Goal: Task Accomplishment & Management: Use online tool/utility

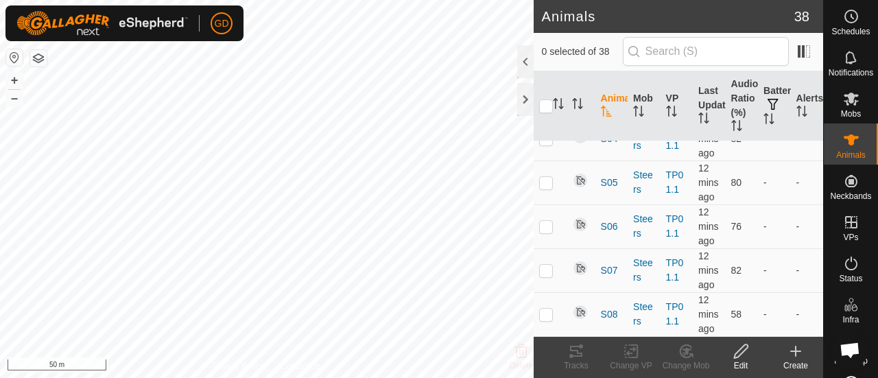
scroll to position [1632, 0]
checkbox input "true"
click at [577, 354] on icon at bounding box center [576, 351] width 16 height 16
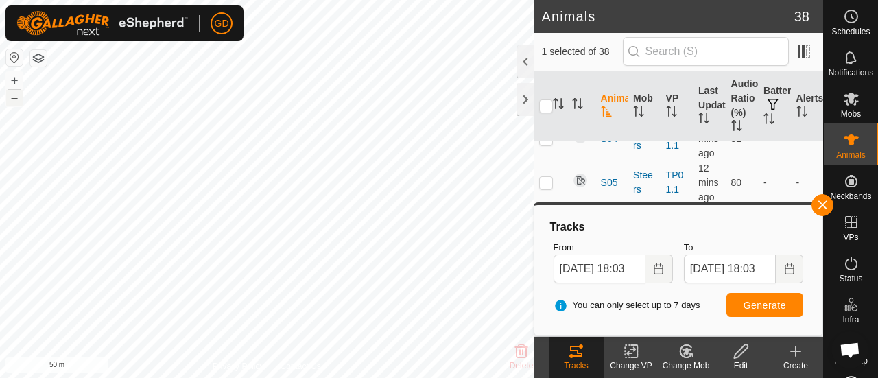
click at [16, 97] on button "–" at bounding box center [14, 98] width 16 height 16
click at [15, 77] on button "+" at bounding box center [14, 80] width 16 height 16
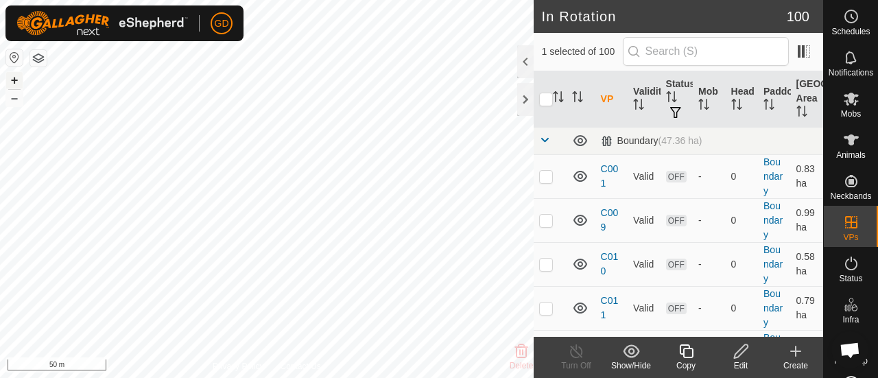
checkbox input "true"
checkbox input "false"
checkbox input "true"
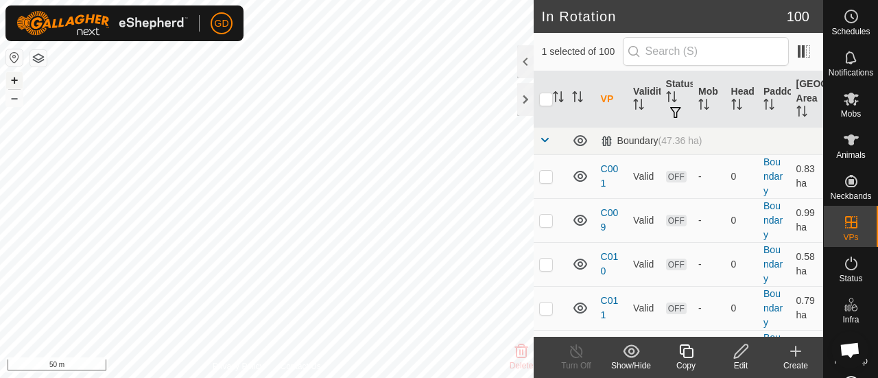
checkbox input "false"
click at [539, 172] on p-checkbox at bounding box center [546, 176] width 14 height 11
checkbox input "false"
click at [849, 143] on icon at bounding box center [851, 140] width 16 height 16
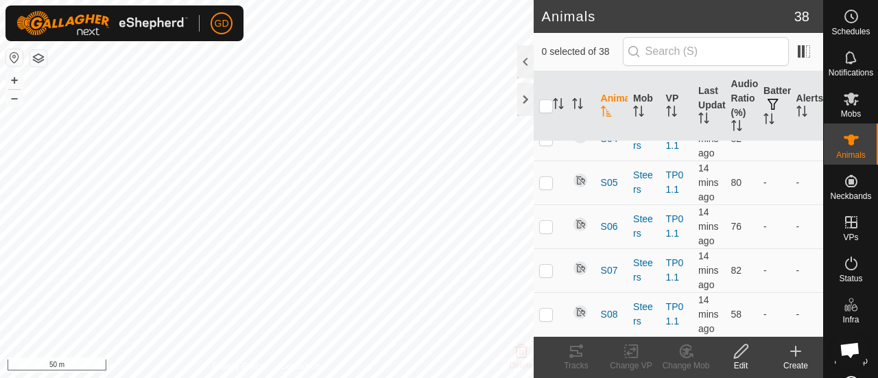
scroll to position [1641, 0]
checkbox input "true"
click at [570, 354] on icon at bounding box center [571, 356] width 4 height 4
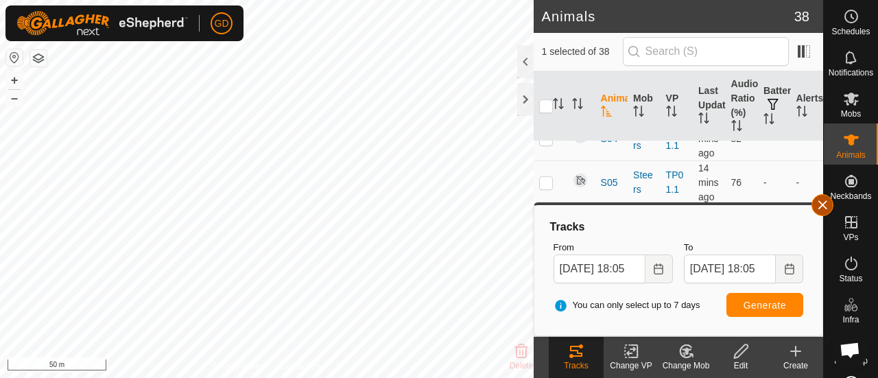
click at [816, 203] on button "button" at bounding box center [822, 205] width 22 height 22
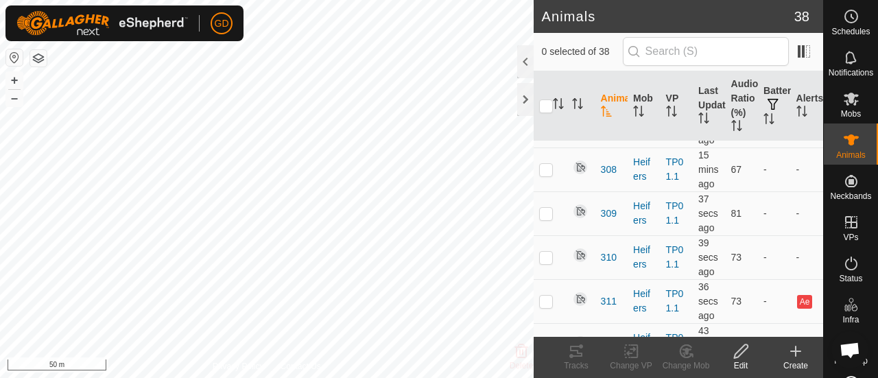
scroll to position [348, 0]
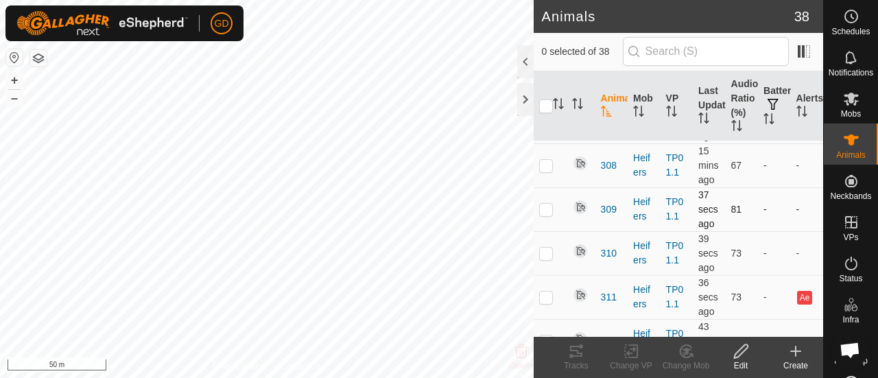
click at [548, 215] on p-checkbox at bounding box center [546, 209] width 14 height 11
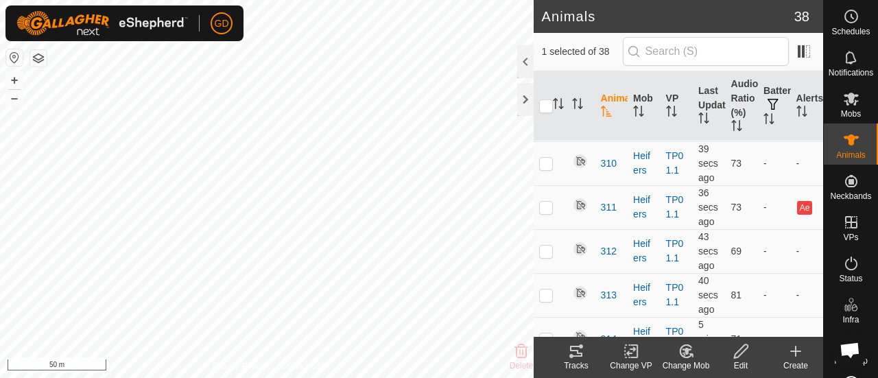
scroll to position [456, 0]
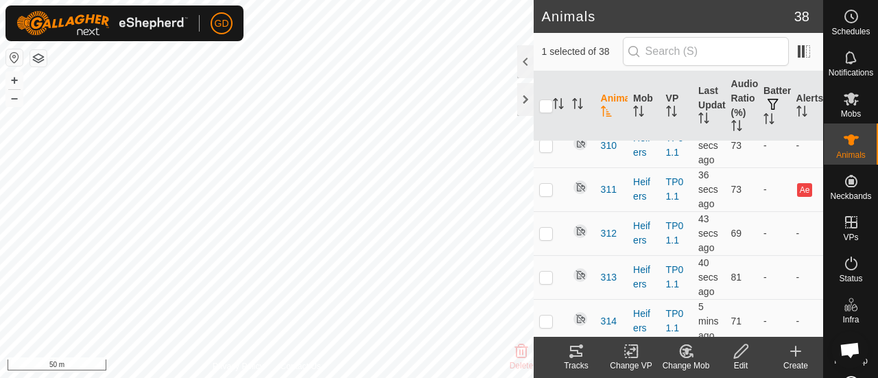
click at [546, 107] on p-checkbox at bounding box center [546, 101] width 14 height 11
checkbox input "false"
click at [546, 195] on p-checkbox at bounding box center [546, 189] width 14 height 11
checkbox input "true"
click at [576, 351] on icon at bounding box center [576, 351] width 12 height 11
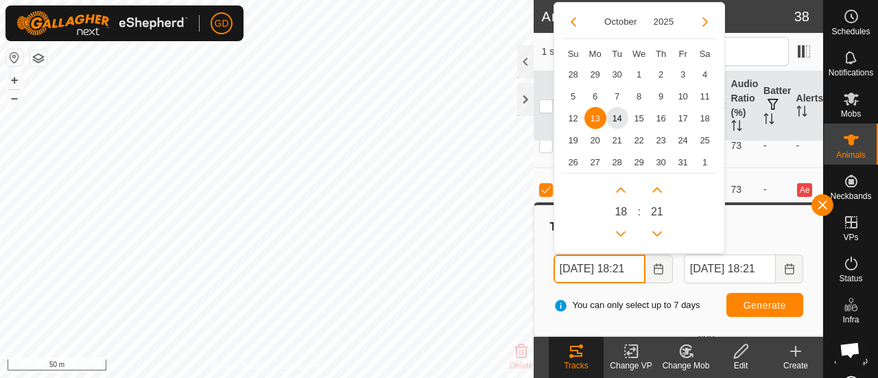
click at [568, 268] on input "13 Oct, 2025 18:21" at bounding box center [599, 268] width 92 height 29
click at [633, 269] on input "14 Oct, 2025 18:21" at bounding box center [599, 268] width 92 height 29
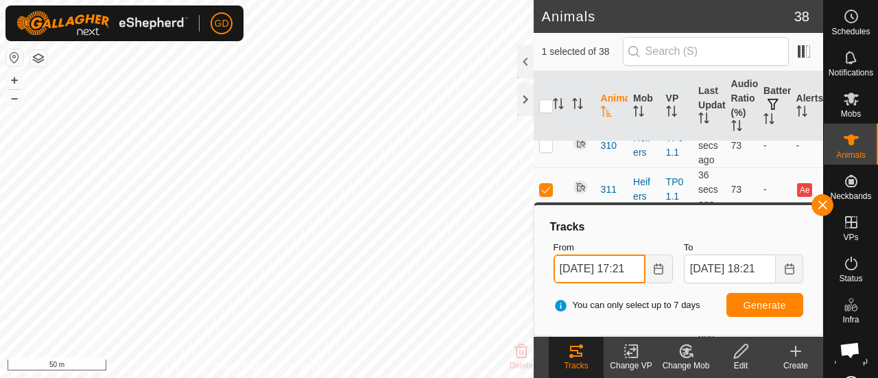
type input "14 Oct, 2025 17:21"
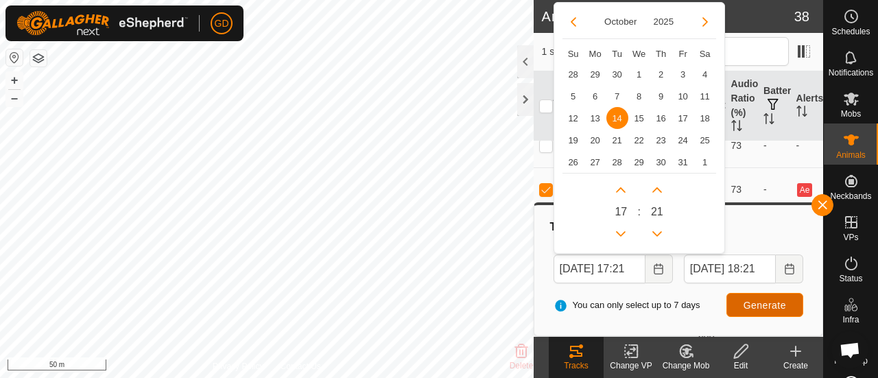
click at [759, 300] on span "Generate" at bounding box center [764, 305] width 43 height 11
